Goal: Task Accomplishment & Management: Manage account settings

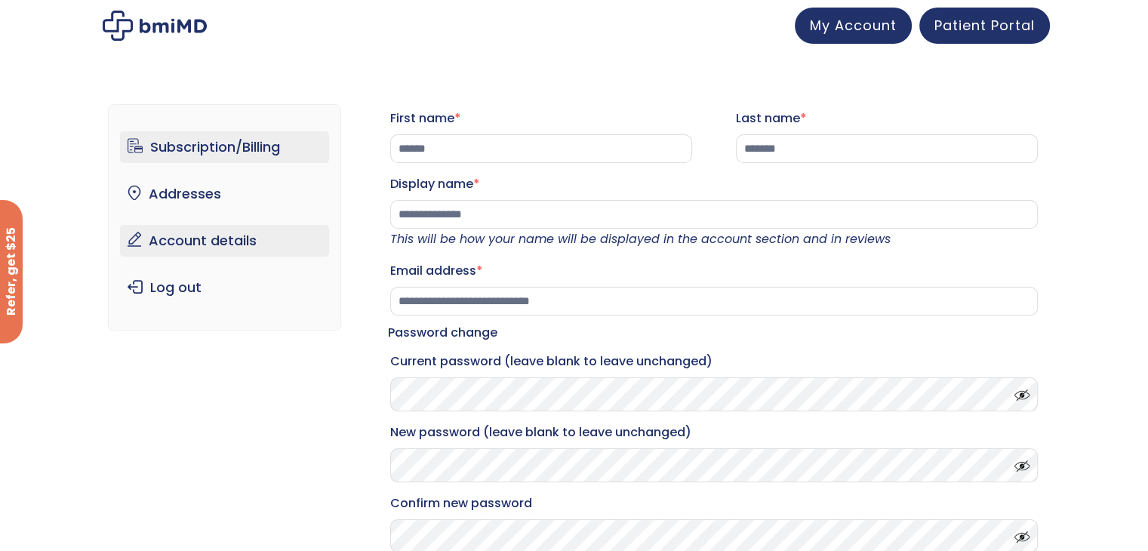
click at [217, 142] on link "Subscription/Billing" at bounding box center [224, 147] width 209 height 32
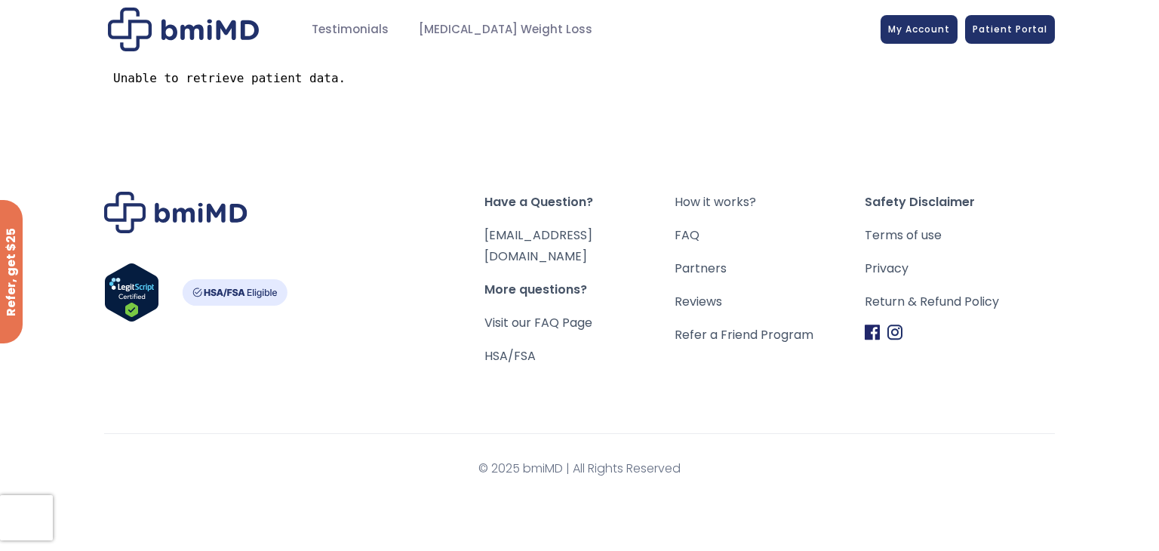
click at [208, 297] on img "Footer" at bounding box center [235, 292] width 106 height 26
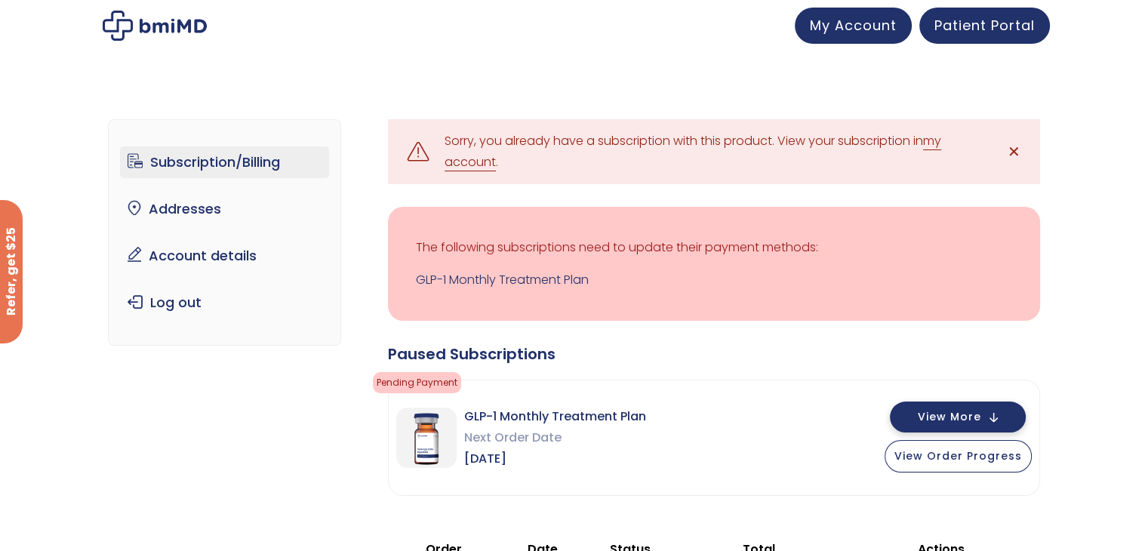
click at [988, 423] on button "View More" at bounding box center [958, 417] width 136 height 31
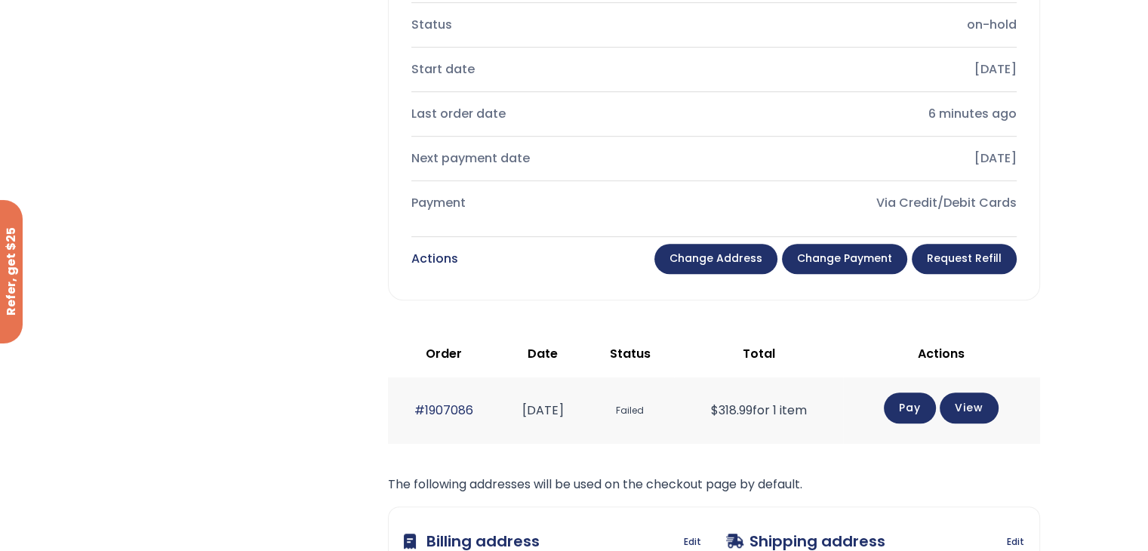
scroll to position [755, 0]
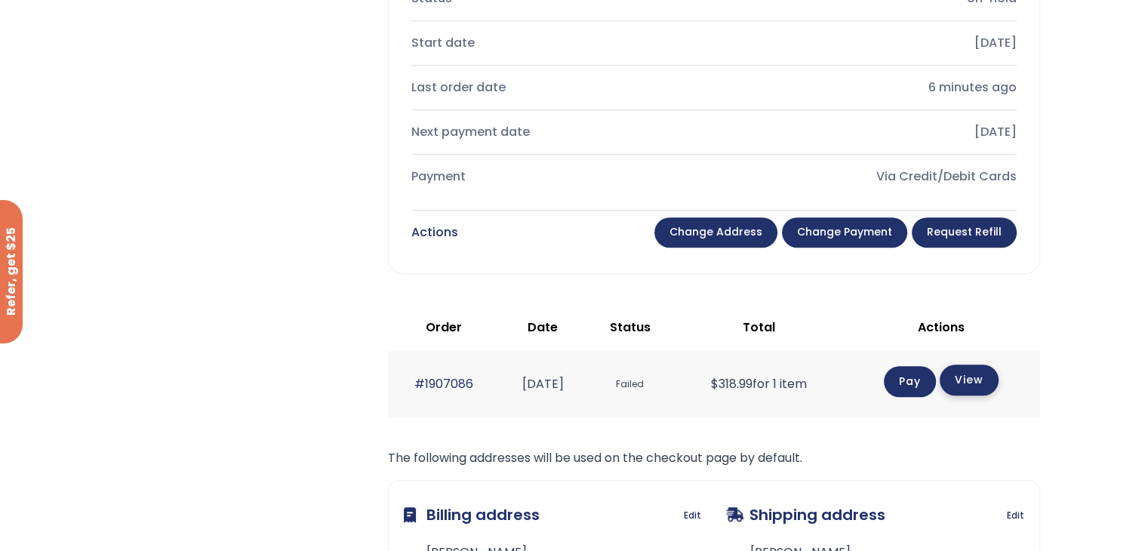
click at [983, 387] on link "View" at bounding box center [969, 380] width 59 height 31
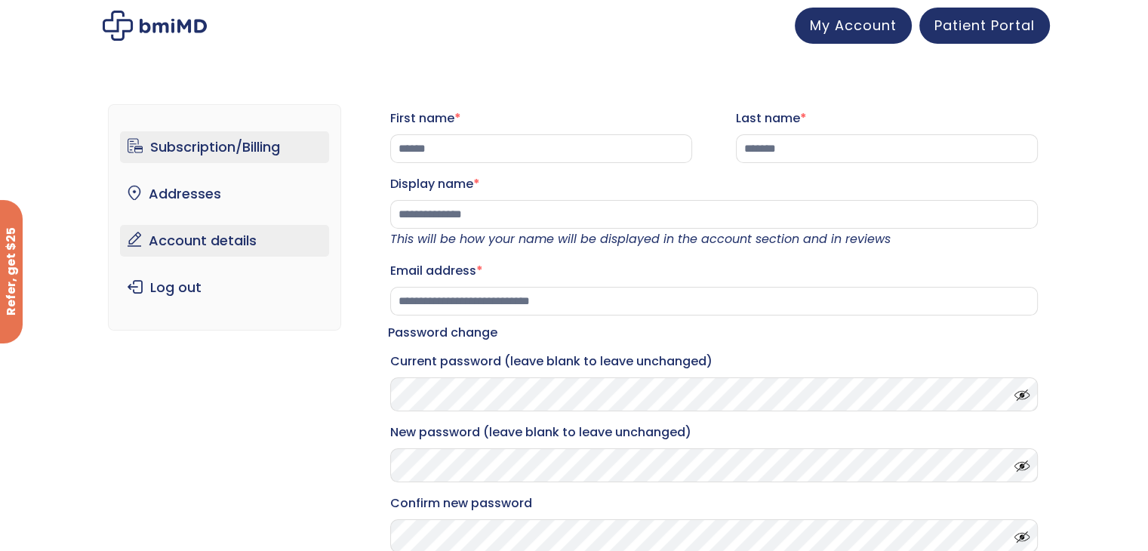
click at [243, 146] on link "Subscription/Billing" at bounding box center [224, 147] width 209 height 32
